Goal: Find specific page/section: Find specific page/section

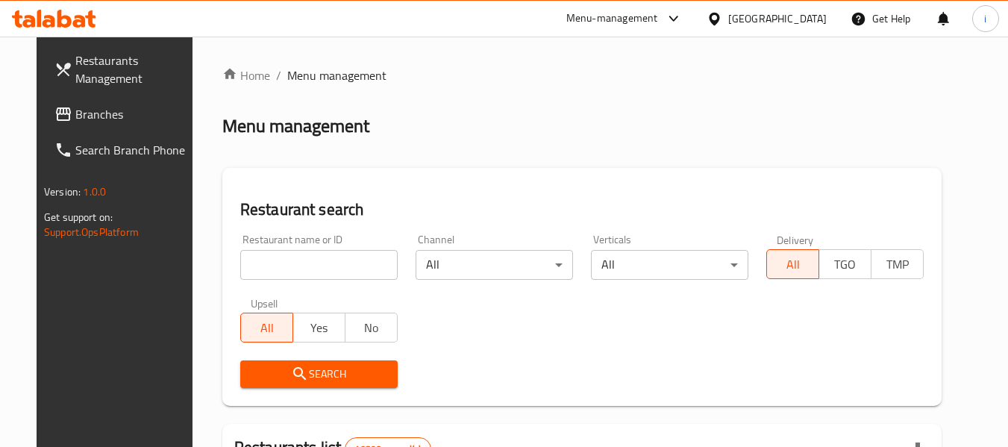
click at [75, 120] on span "Branches" at bounding box center [134, 114] width 118 height 18
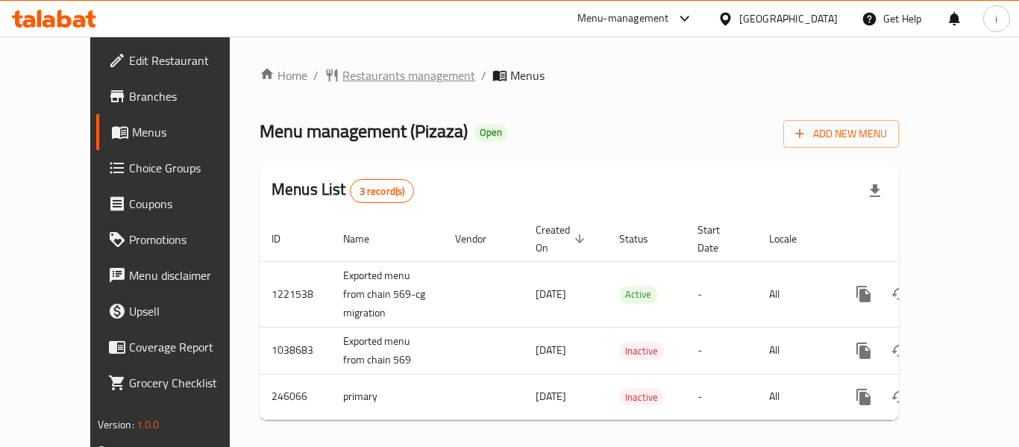
click at [373, 80] on span "Restaurants management" at bounding box center [408, 75] width 133 height 18
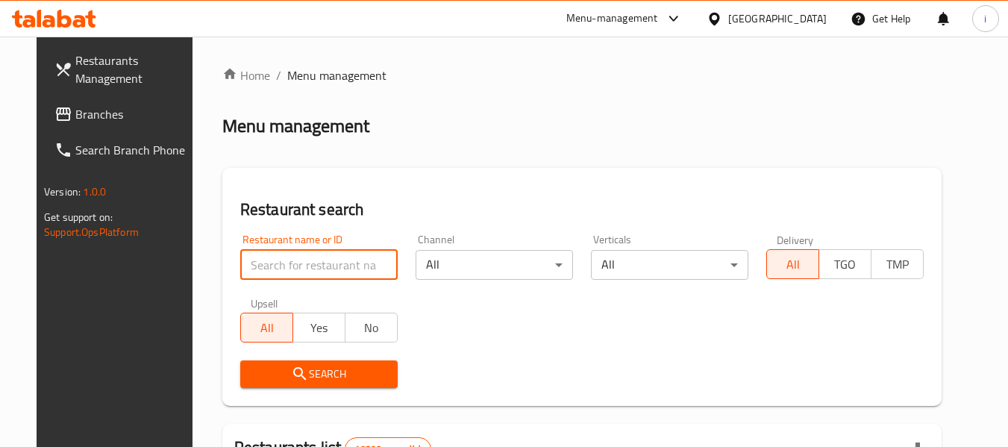
click at [292, 269] on input "search" at bounding box center [318, 265] width 157 height 30
paste input "14339"
type input "14339"
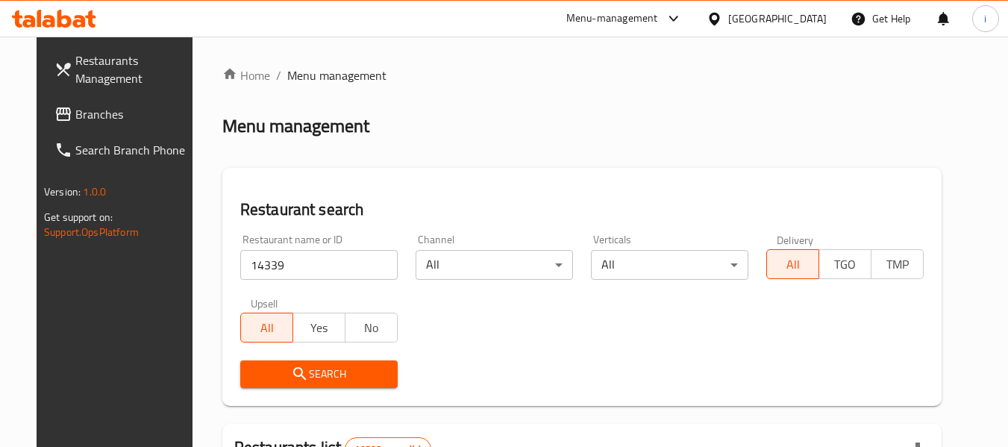
drag, startPoint x: 286, startPoint y: 358, endPoint x: 293, endPoint y: 389, distance: 31.5
click at [291, 374] on icon "submit" at bounding box center [300, 374] width 18 height 18
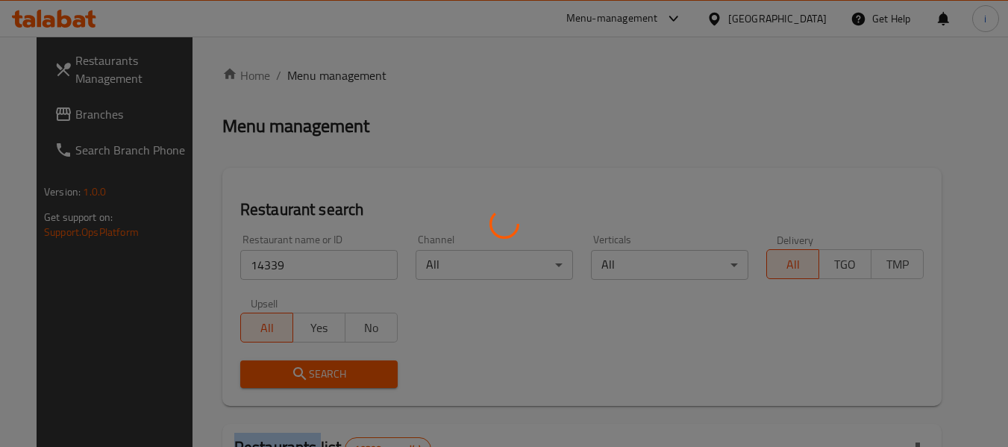
click at [291, 374] on div at bounding box center [504, 223] width 1008 height 447
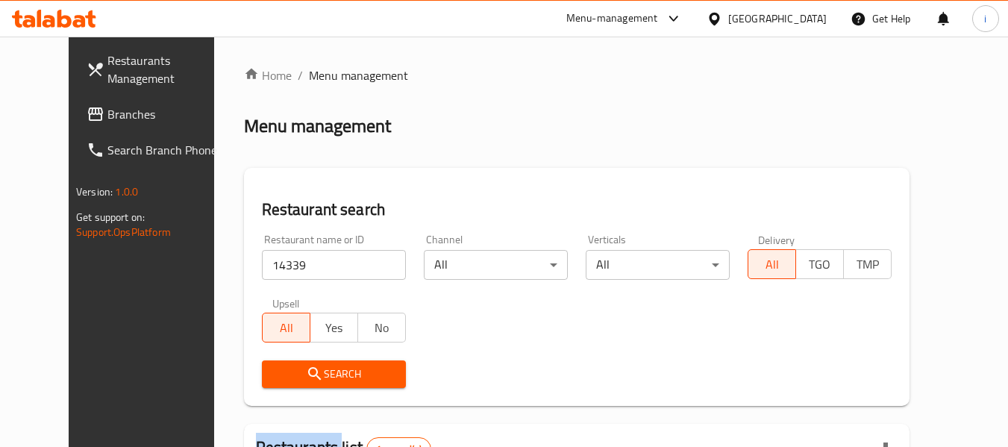
click at [107, 121] on span "Branches" at bounding box center [166, 114] width 118 height 18
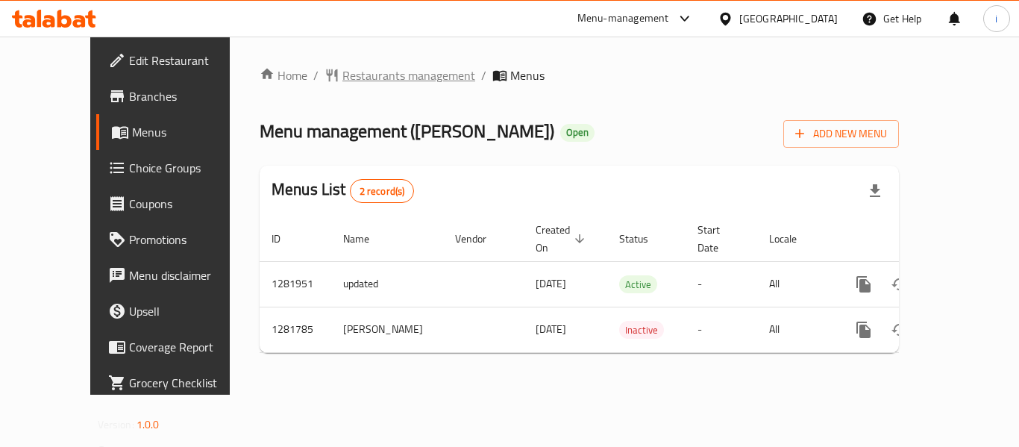
click at [342, 71] on span "Restaurants management" at bounding box center [408, 75] width 133 height 18
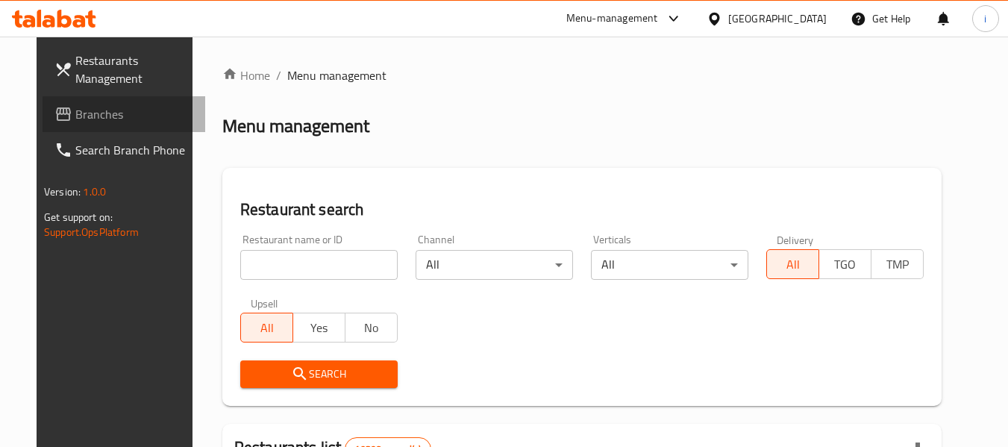
click at [92, 107] on span "Branches" at bounding box center [134, 114] width 118 height 18
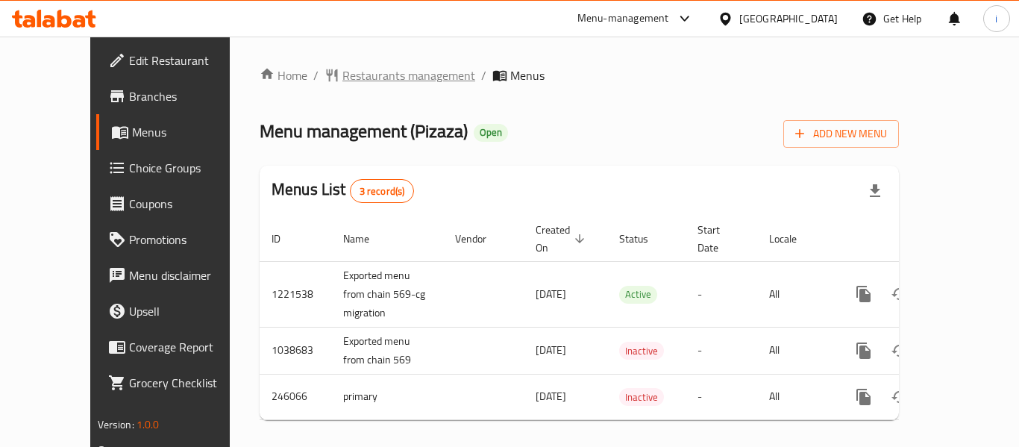
click at [342, 84] on span "Restaurants management" at bounding box center [408, 75] width 133 height 18
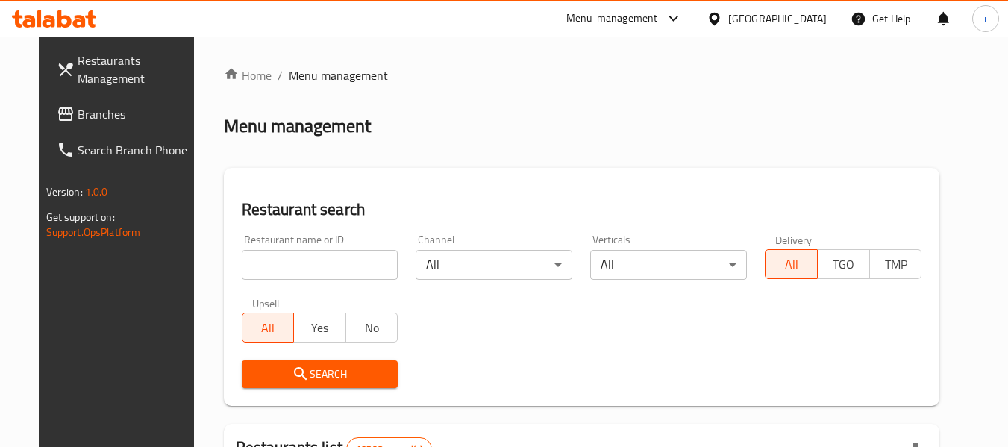
click at [330, 263] on input "search" at bounding box center [320, 265] width 157 height 30
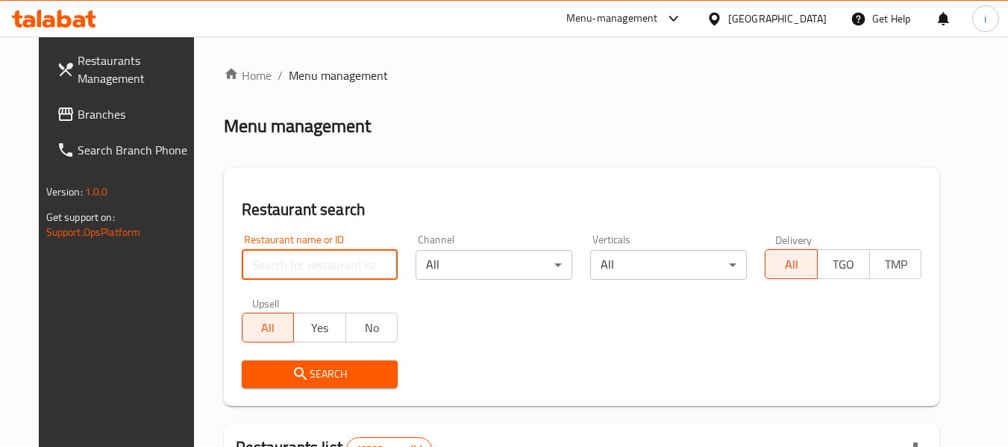
paste input "14339"
type input "14339"
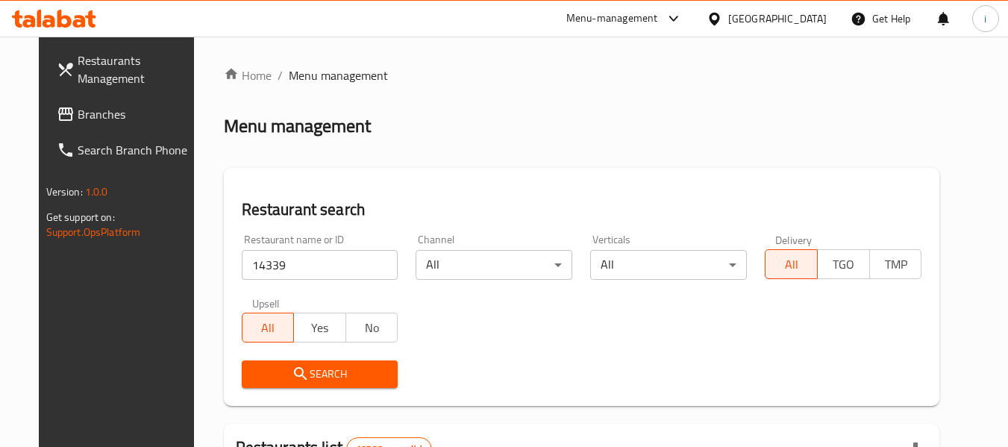
click at [310, 363] on button "Search" at bounding box center [320, 374] width 157 height 28
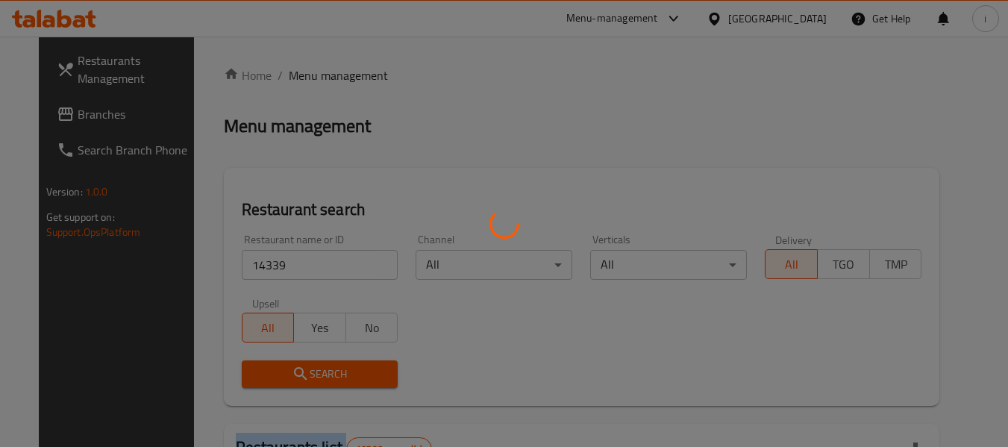
click at [310, 363] on div at bounding box center [504, 223] width 1008 height 447
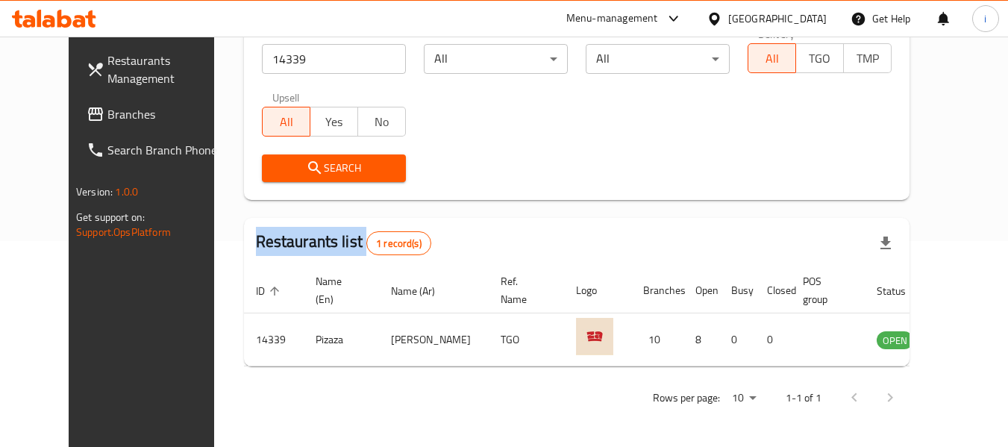
scroll to position [131, 0]
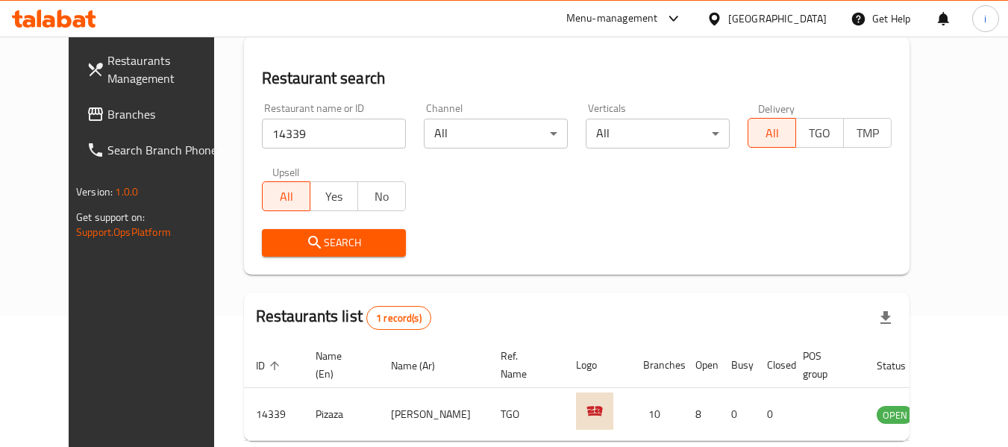
click at [803, 24] on div "[GEOGRAPHIC_DATA]" at bounding box center [777, 18] width 98 height 16
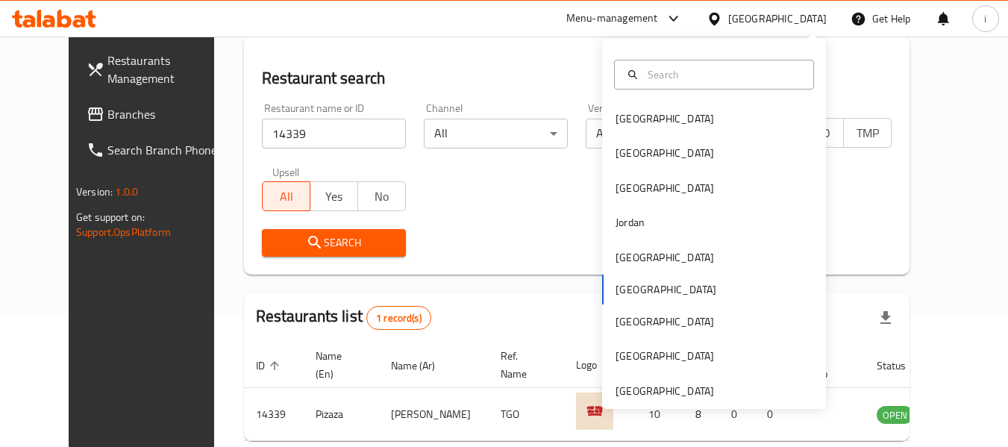
click at [92, 124] on link "Branches" at bounding box center [156, 114] width 163 height 36
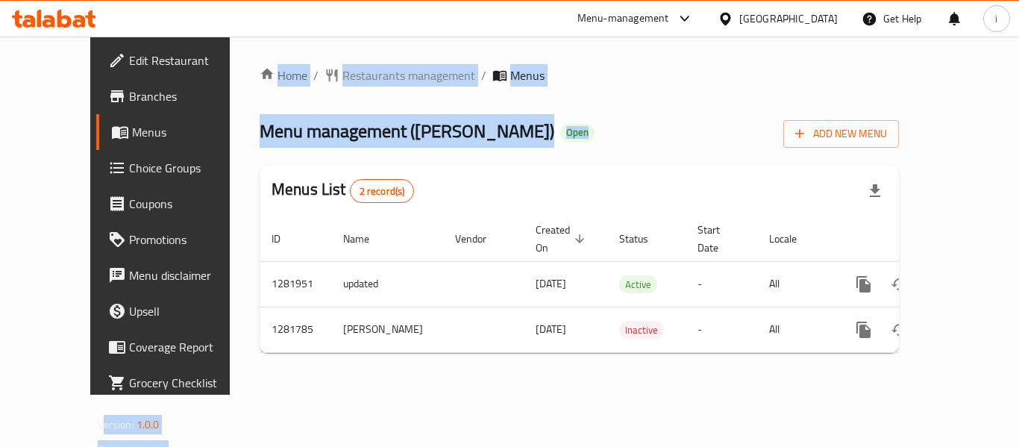
drag, startPoint x: 530, startPoint y: 131, endPoint x: 163, endPoint y: 114, distance: 366.7
click at [163, 114] on div "Edit Restaurant Branches Menus Choice Groups Coupons Promotions Menu disclaimer…" at bounding box center [509, 216] width 839 height 358
click at [230, 106] on div "Home / Restaurants management / Menus Menu management ( ABU ALNOUR ) Open Add N…" at bounding box center [579, 216] width 699 height 358
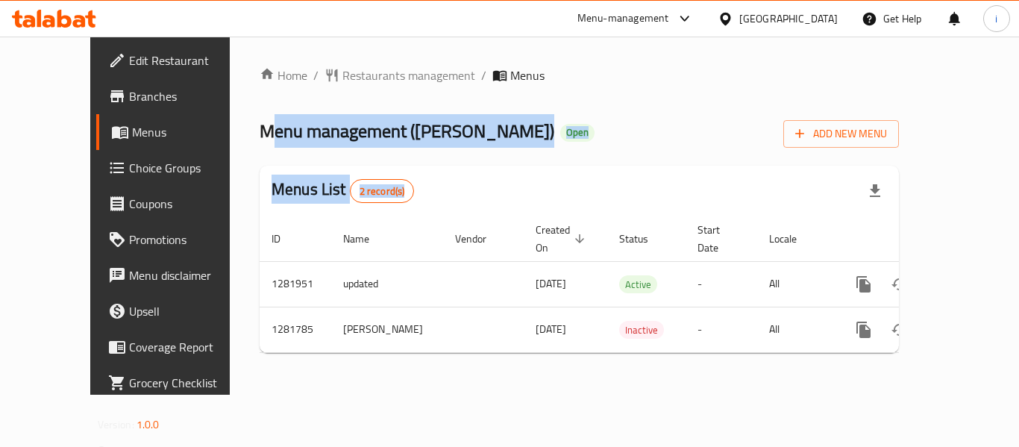
drag, startPoint x: 209, startPoint y: 130, endPoint x: 457, endPoint y: 153, distance: 249.5
click at [457, 153] on div "Home / Restaurants management / Menus Menu management ( ABU ALNOUR ) Open Add N…" at bounding box center [579, 215] width 639 height 298
click at [465, 146] on span "Menu management ( [PERSON_NAME] )" at bounding box center [407, 131] width 295 height 34
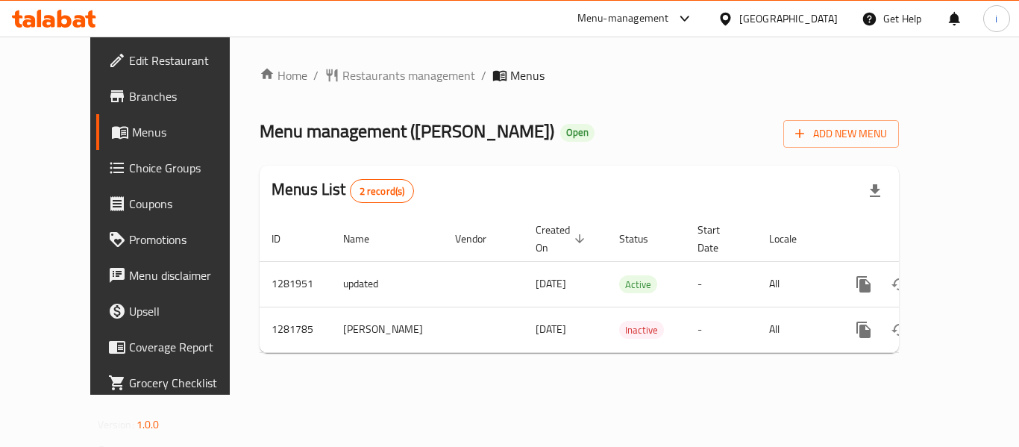
drag, startPoint x: 466, startPoint y: 133, endPoint x: 198, endPoint y: 111, distance: 268.0
click at [230, 111] on div "Home / Restaurants management / Menus Menu management ( ABU ALNOUR ) Open Add N…" at bounding box center [579, 216] width 699 height 358
click at [230, 113] on div "Home / Restaurants management / Menus Menu management ( ABU ALNOUR ) Open Add N…" at bounding box center [579, 216] width 699 height 358
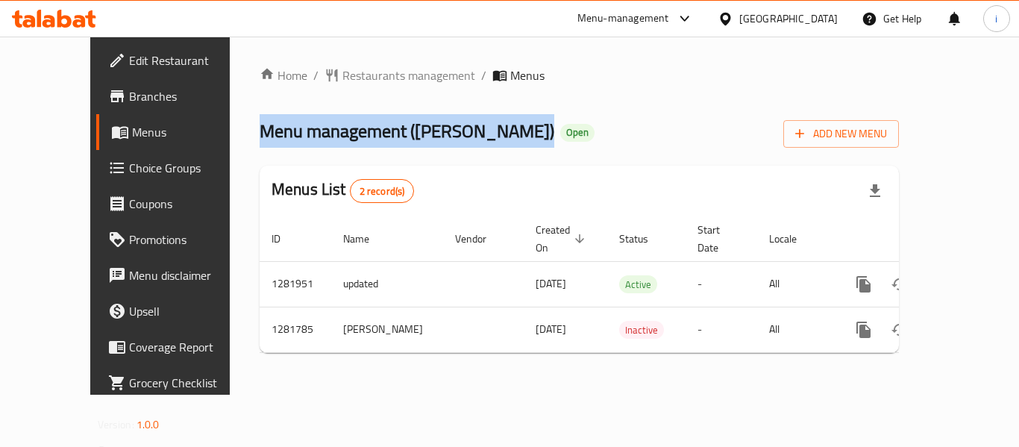
drag, startPoint x: 195, startPoint y: 122, endPoint x: 463, endPoint y: 139, distance: 268.3
click at [463, 139] on div "Home / Restaurants management / Menus Menu management ( ABU ALNOUR ) Open Add N…" at bounding box center [579, 216] width 699 height 358
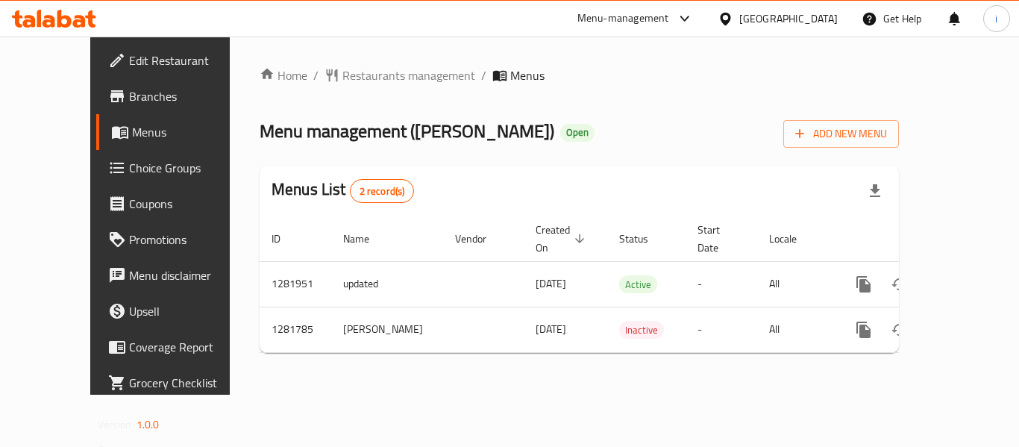
click at [471, 146] on div "Menu management ( [PERSON_NAME] ) Open Add New Menu" at bounding box center [579, 131] width 639 height 34
drag, startPoint x: 457, startPoint y: 133, endPoint x: 354, endPoint y: 125, distance: 103.2
click at [354, 125] on span "Menu management ( [PERSON_NAME] )" at bounding box center [407, 131] width 295 height 34
click at [401, 148] on div "Home / Restaurants management / Menus Menu management ( ABU ALNOUR ) Open Add N…" at bounding box center [579, 215] width 639 height 298
drag, startPoint x: 349, startPoint y: 133, endPoint x: 201, endPoint y: 134, distance: 148.5
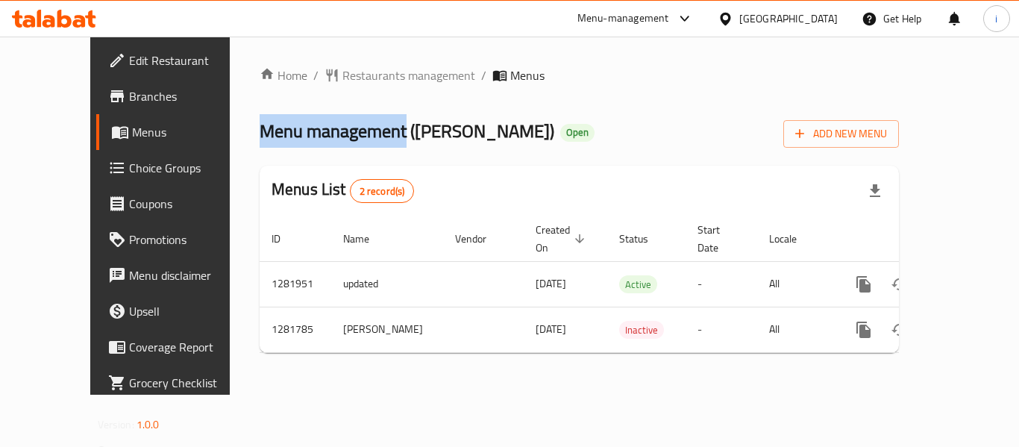
click at [260, 134] on span "Menu management ( [PERSON_NAME] )" at bounding box center [407, 131] width 295 height 34
click at [260, 142] on span "Menu management ( [PERSON_NAME] )" at bounding box center [407, 131] width 295 height 34
drag, startPoint x: 203, startPoint y: 129, endPoint x: 348, endPoint y: 136, distance: 145.6
click at [348, 136] on span "Menu management ( [PERSON_NAME] )" at bounding box center [407, 131] width 295 height 34
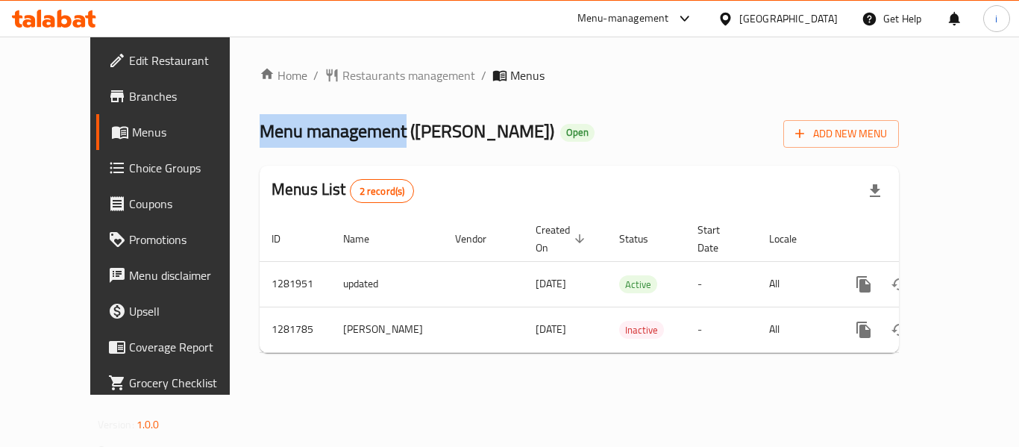
drag, startPoint x: 328, startPoint y: 134, endPoint x: 198, endPoint y: 145, distance: 130.3
click at [230, 145] on div "Home / Restaurants management / Menus Menu management ( ABU ALNOUR ) Open Add N…" at bounding box center [579, 216] width 699 height 358
click at [292, 142] on span "Menu management ( ABU ALNOUR )" at bounding box center [407, 131] width 295 height 34
drag, startPoint x: 198, startPoint y: 130, endPoint x: 348, endPoint y: 137, distance: 149.4
click at [348, 137] on div "Home / Restaurants management / Menus Menu management ( ABU ALNOUR ) Open Add N…" at bounding box center [579, 216] width 699 height 358
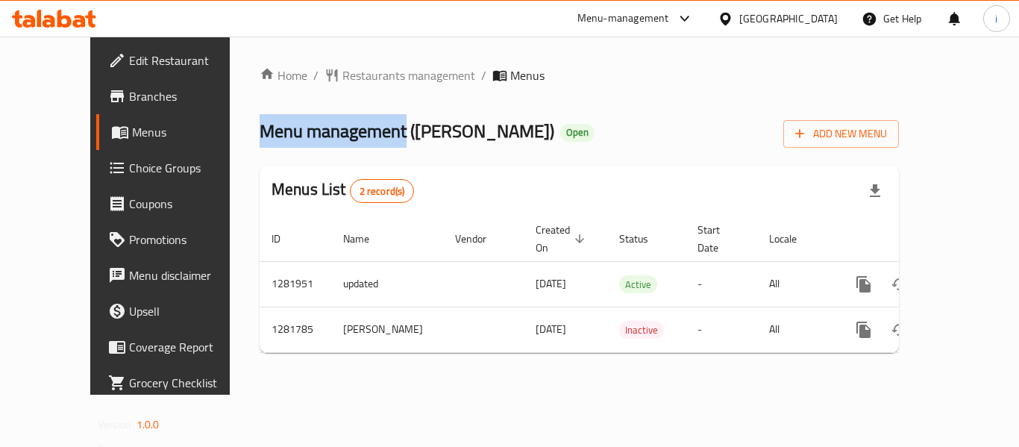
click at [331, 136] on span "Menu management ( ABU ALNOUR )" at bounding box center [407, 131] width 295 height 34
drag, startPoint x: 347, startPoint y: 134, endPoint x: 205, endPoint y: 138, distance: 141.8
click at [260, 138] on span "Menu management ( ABU ALNOUR )" at bounding box center [407, 131] width 295 height 34
click at [368, 66] on span "Restaurants management" at bounding box center [408, 75] width 133 height 18
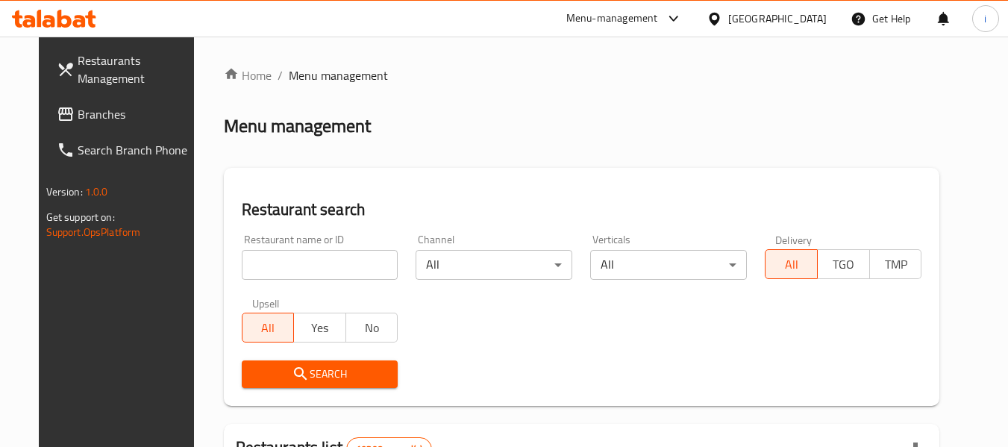
click at [78, 120] on span "Branches" at bounding box center [137, 114] width 118 height 18
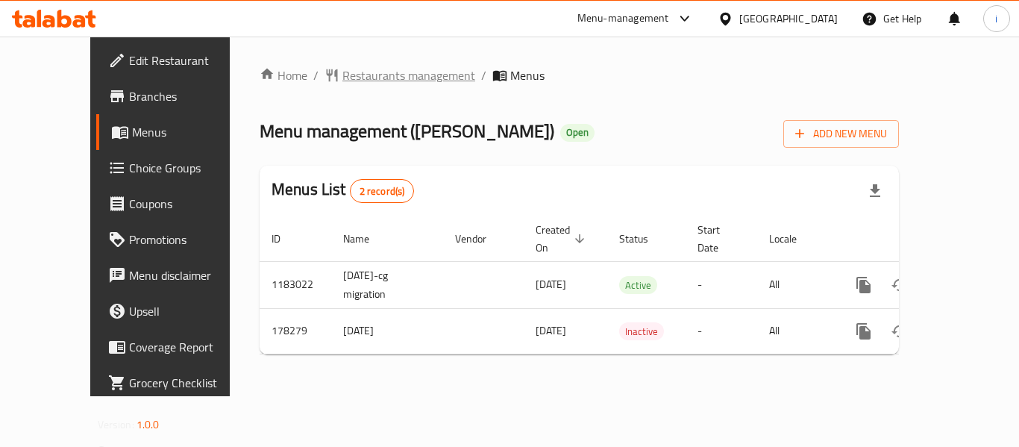
click at [366, 78] on span "Restaurants management" at bounding box center [408, 75] width 133 height 18
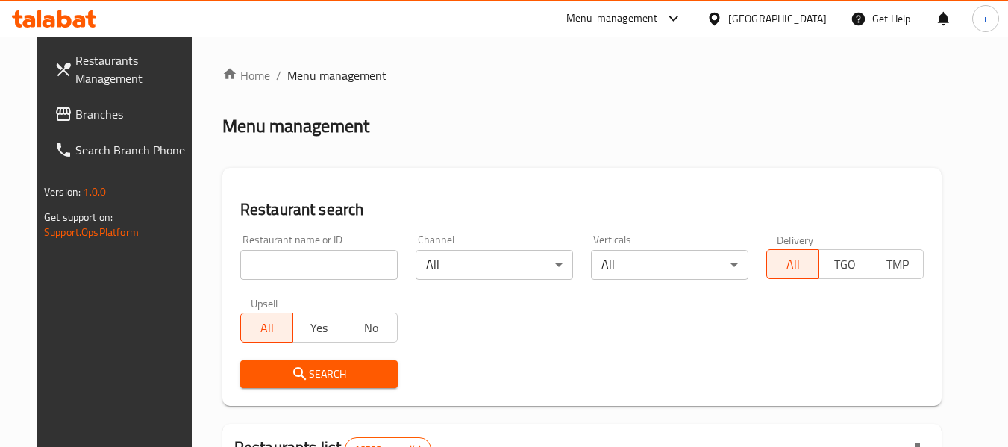
click at [98, 116] on span "Branches" at bounding box center [134, 114] width 118 height 18
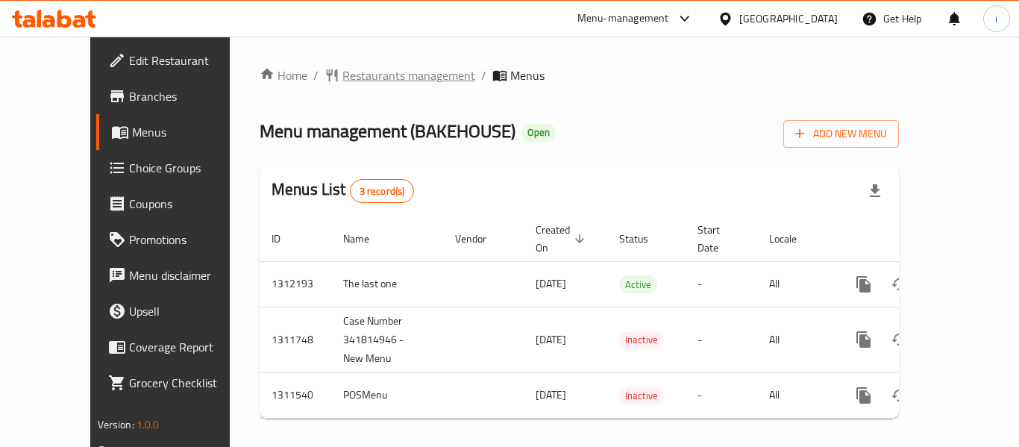
click at [349, 82] on span "Restaurants management" at bounding box center [408, 75] width 133 height 18
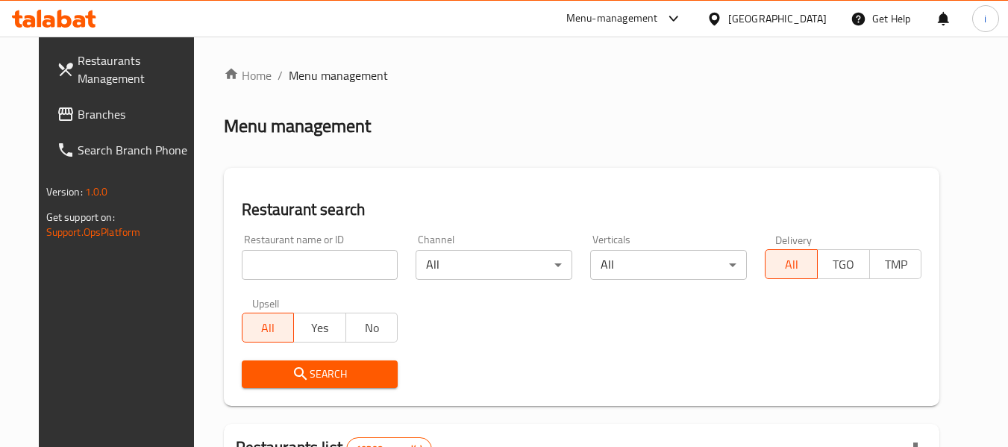
click at [309, 251] on input "search" at bounding box center [320, 265] width 157 height 30
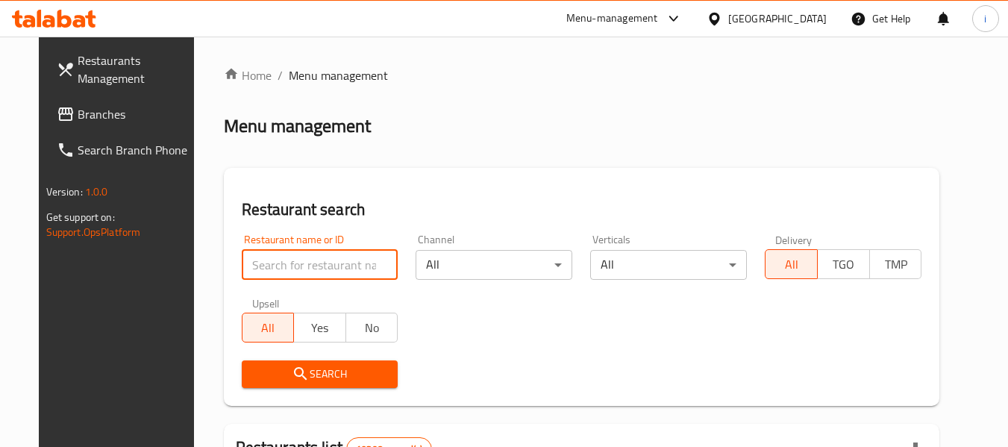
paste input "603911"
type input "603911"
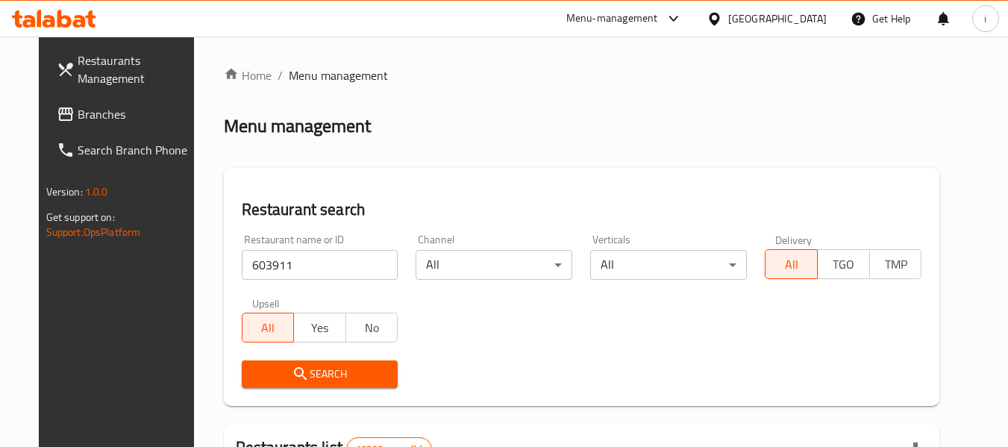
click at [334, 368] on span "Search" at bounding box center [320, 374] width 133 height 19
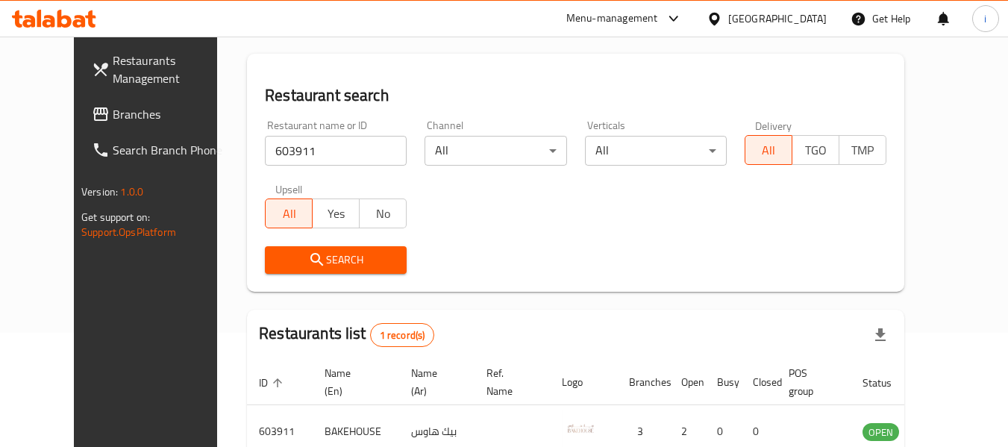
scroll to position [107, 0]
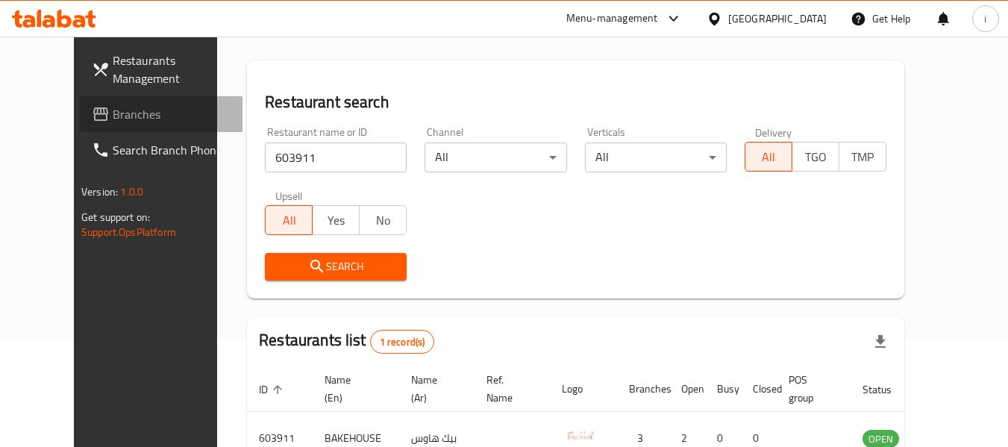
click at [113, 115] on span "Branches" at bounding box center [172, 114] width 118 height 18
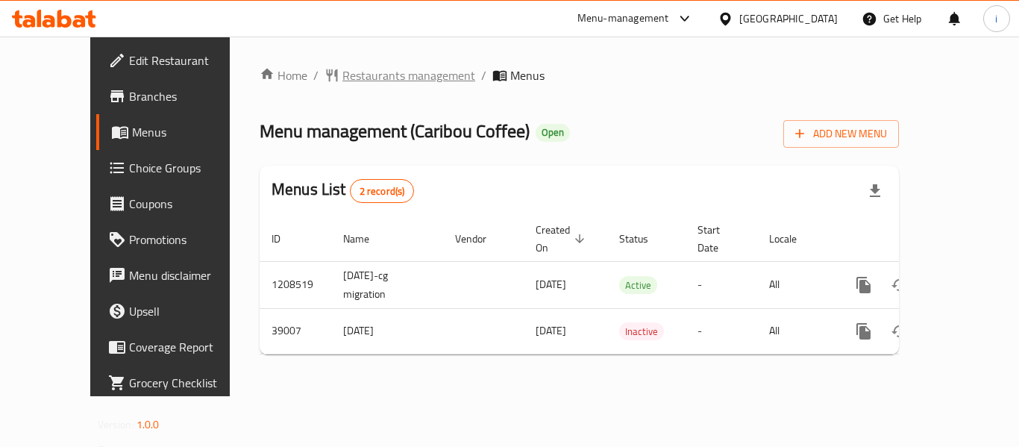
click at [325, 79] on span "breadcrumb" at bounding box center [334, 75] width 18 height 15
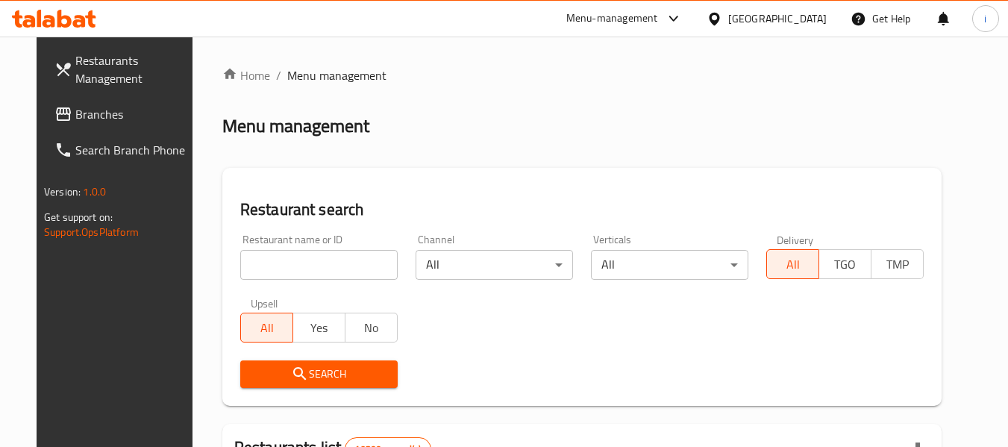
click at [75, 122] on span "Branches" at bounding box center [134, 114] width 118 height 18
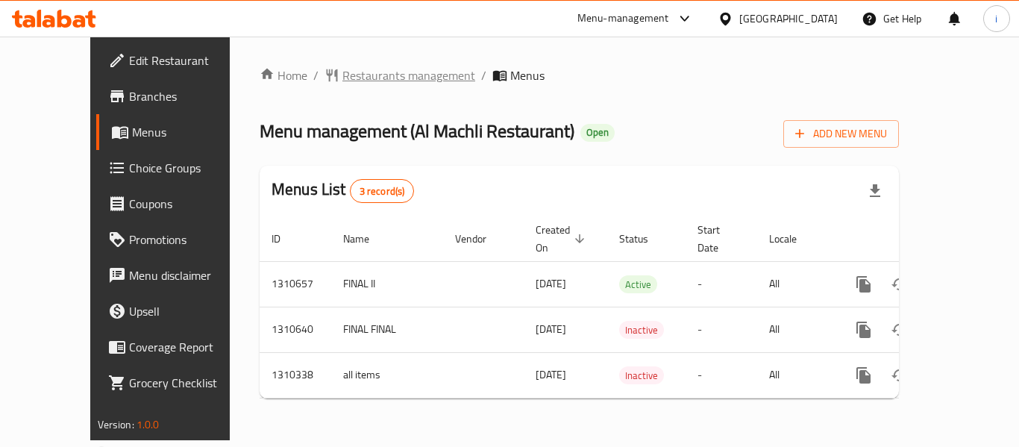
click at [360, 66] on span "Restaurants management" at bounding box center [408, 75] width 133 height 18
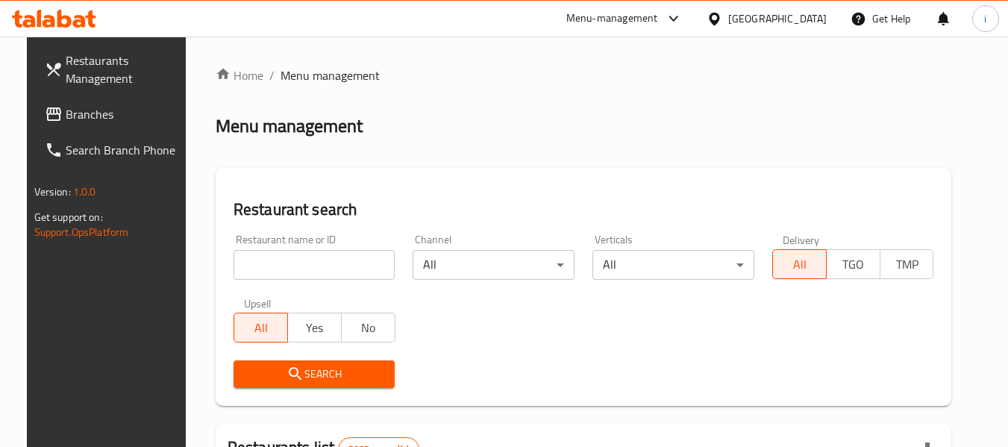
click at [318, 269] on input "search" at bounding box center [315, 265] width 162 height 30
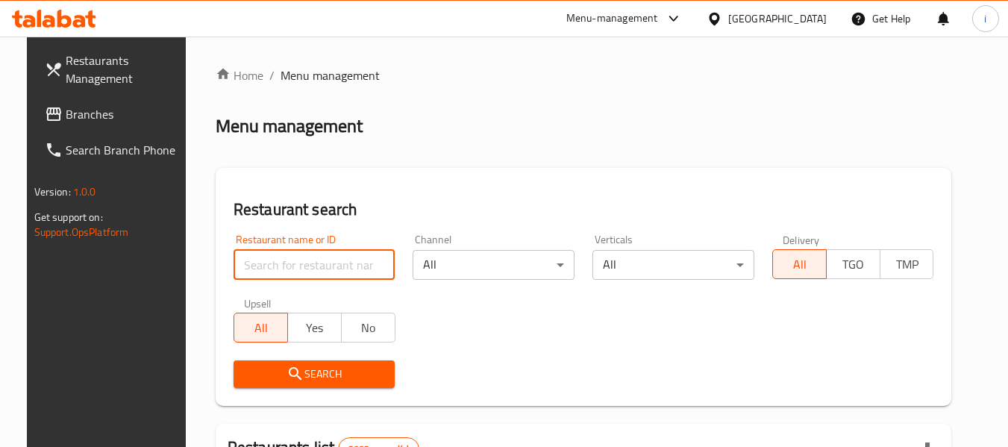
paste input "704955"
type input "704955"
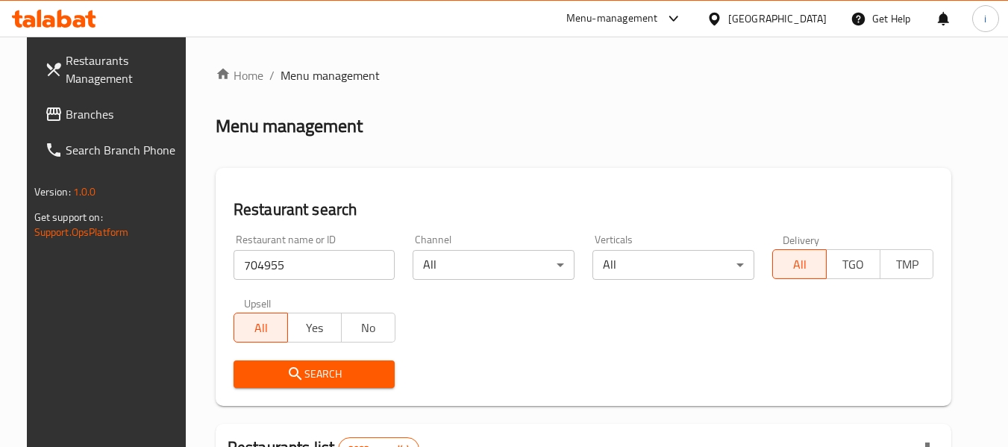
click at [306, 365] on span "Search" at bounding box center [314, 374] width 138 height 19
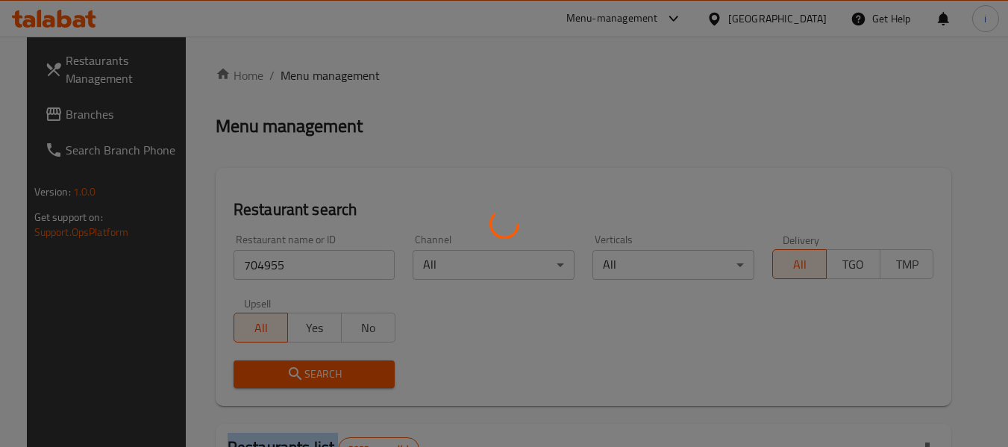
click at [306, 365] on div at bounding box center [504, 223] width 1008 height 447
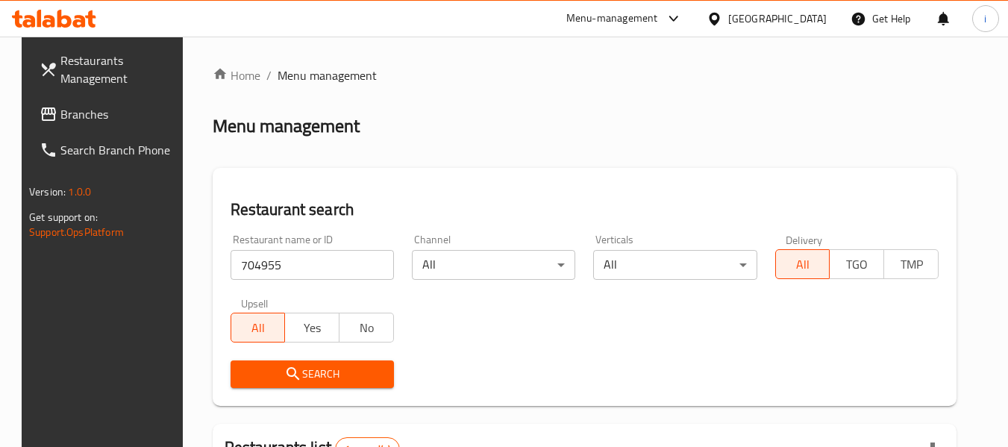
click at [795, 19] on div "Bahrain" at bounding box center [777, 18] width 98 height 16
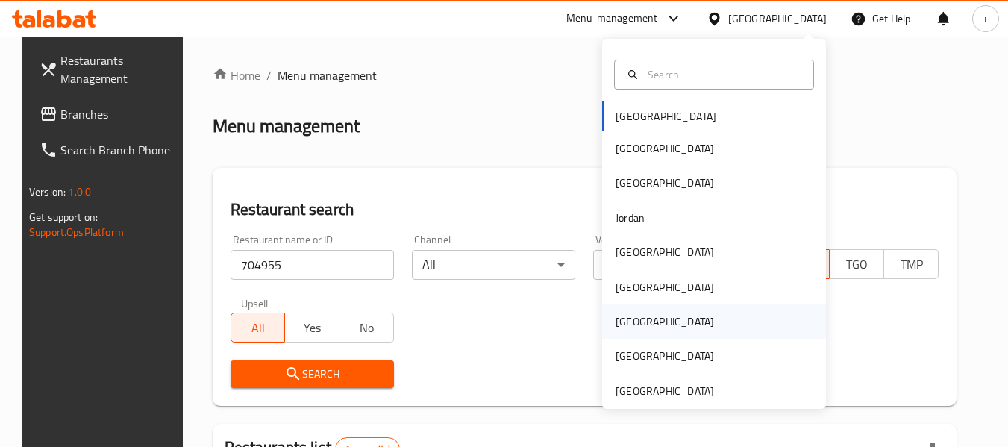
click at [629, 320] on div "[GEOGRAPHIC_DATA]" at bounding box center [664, 321] width 98 height 16
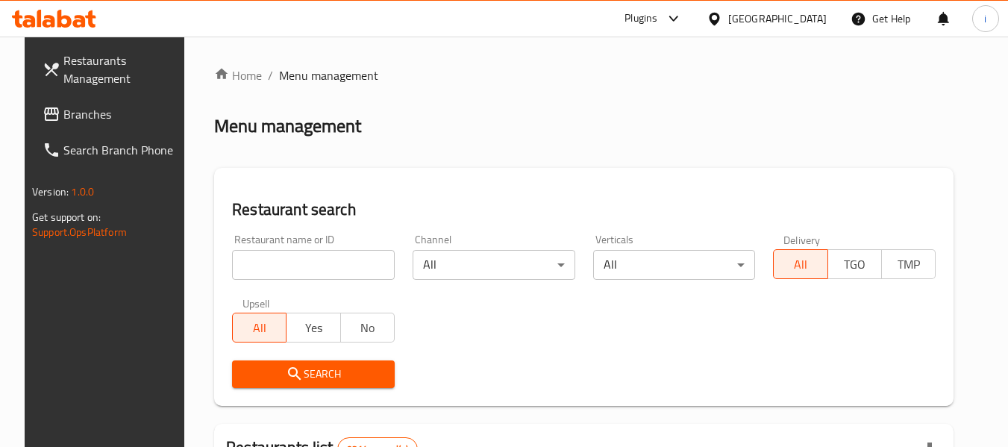
click at [89, 121] on span "Branches" at bounding box center [122, 114] width 118 height 18
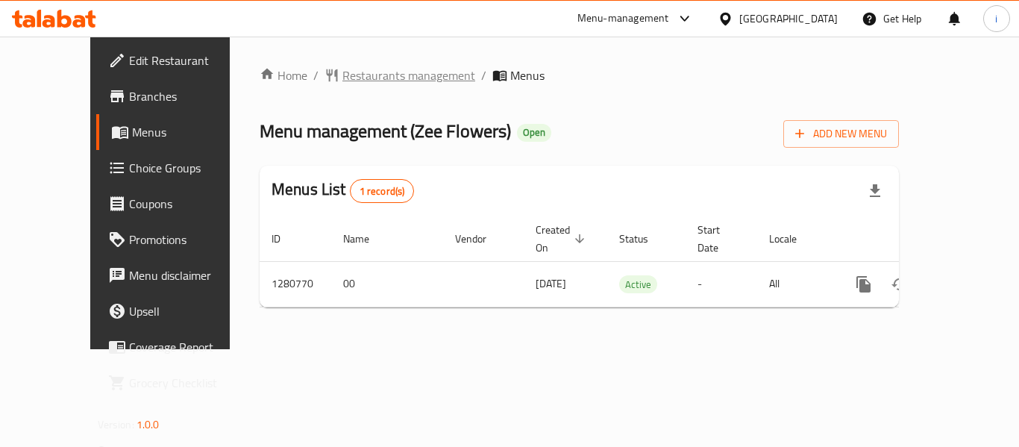
click at [342, 80] on span "Restaurants management" at bounding box center [408, 75] width 133 height 18
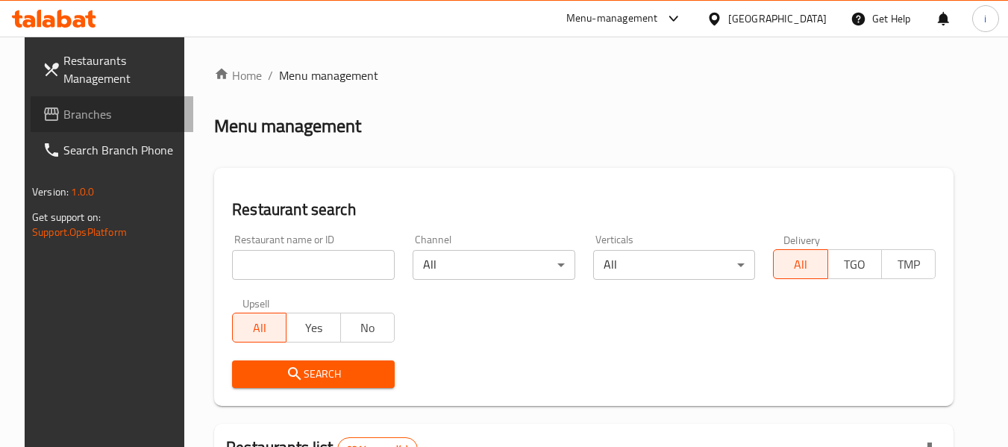
click at [83, 112] on span "Branches" at bounding box center [122, 114] width 118 height 18
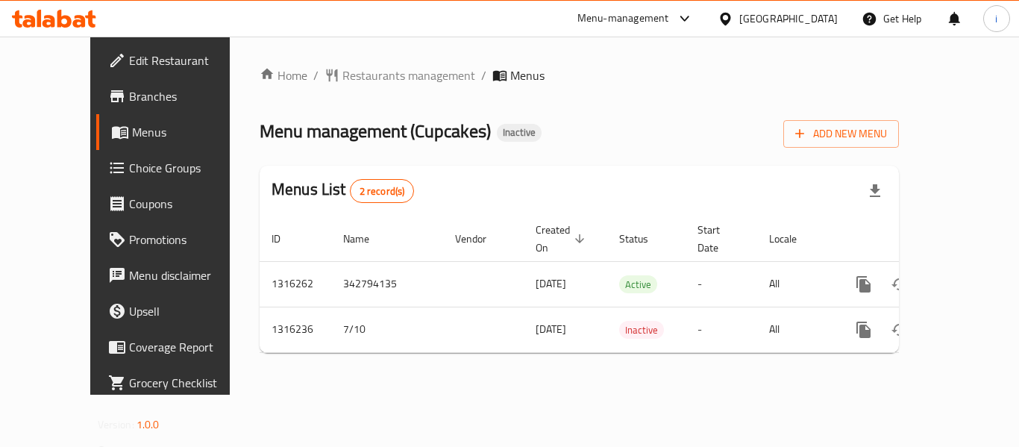
click at [617, 115] on div "Menu management ( Cupcakes ) Inactive Add New Menu" at bounding box center [579, 131] width 639 height 34
drag, startPoint x: 356, startPoint y: 135, endPoint x: 429, endPoint y: 141, distance: 73.4
click at [429, 141] on span "Menu management ( Cupcakes )" at bounding box center [375, 131] width 231 height 34
copy span "Cupcakes"
click at [536, 97] on div "Home / Restaurants management / Menus Menu management ( Cupcakes ) Inactive Add…" at bounding box center [579, 215] width 639 height 298
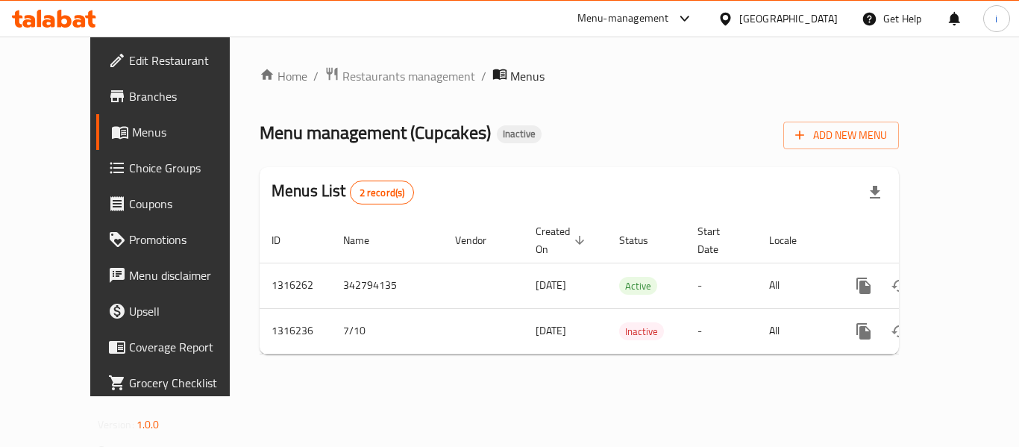
click at [377, 63] on div "Home / Restaurants management / Menus Menu management ( Cupcakes ) Inactive Add…" at bounding box center [579, 217] width 699 height 360
click at [377, 71] on span "Restaurants management" at bounding box center [408, 76] width 133 height 18
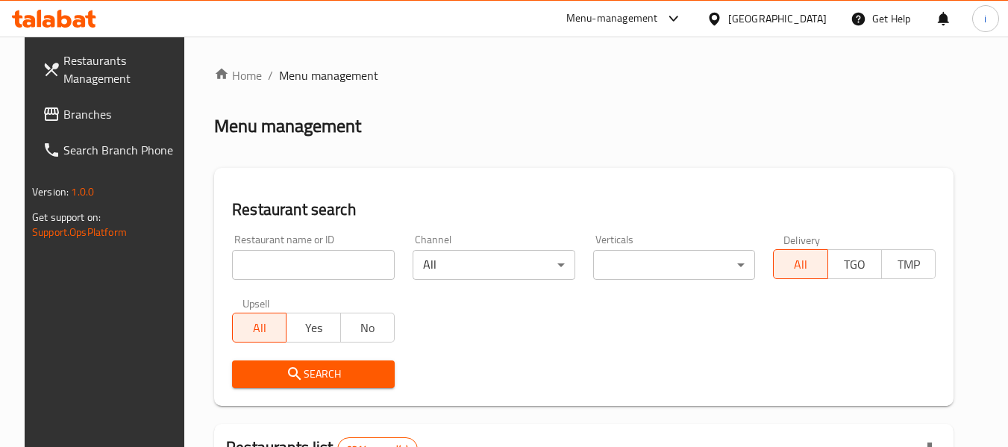
click at [248, 231] on div "Restaurant name or ID Restaurant name or ID" at bounding box center [313, 256] width 181 height 63
click at [101, 119] on span "Branches" at bounding box center [122, 114] width 118 height 18
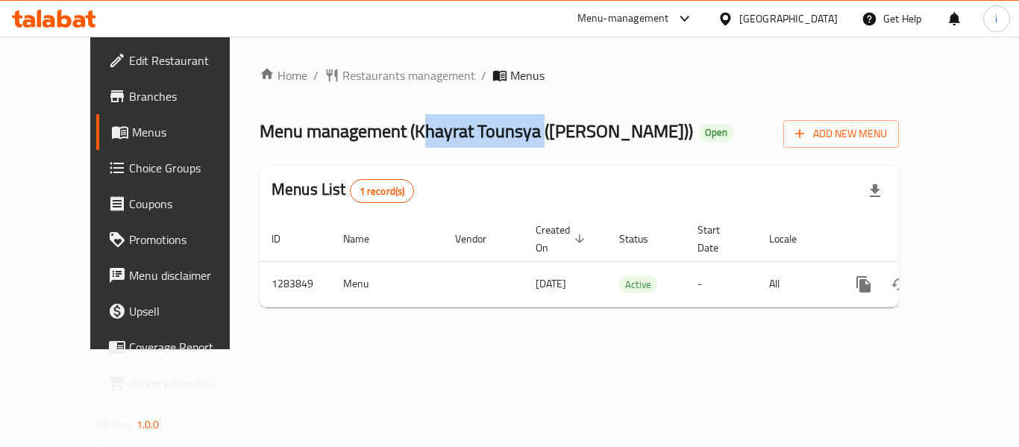
copy span "Khayrat Tounsya"
drag, startPoint x: 360, startPoint y: 132, endPoint x: 481, endPoint y: 142, distance: 122.0
click at [481, 142] on span "Menu management ( Khayrat Tounsya (Saraya Baladna) )" at bounding box center [476, 131] width 433 height 34
click at [342, 82] on span "Restaurants management" at bounding box center [408, 75] width 133 height 18
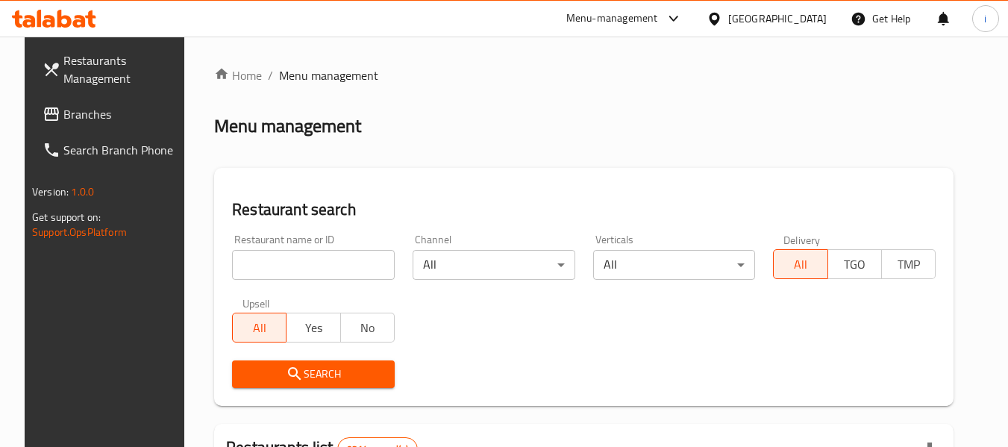
click at [69, 115] on span "Branches" at bounding box center [122, 114] width 118 height 18
